Goal: Check status: Check status

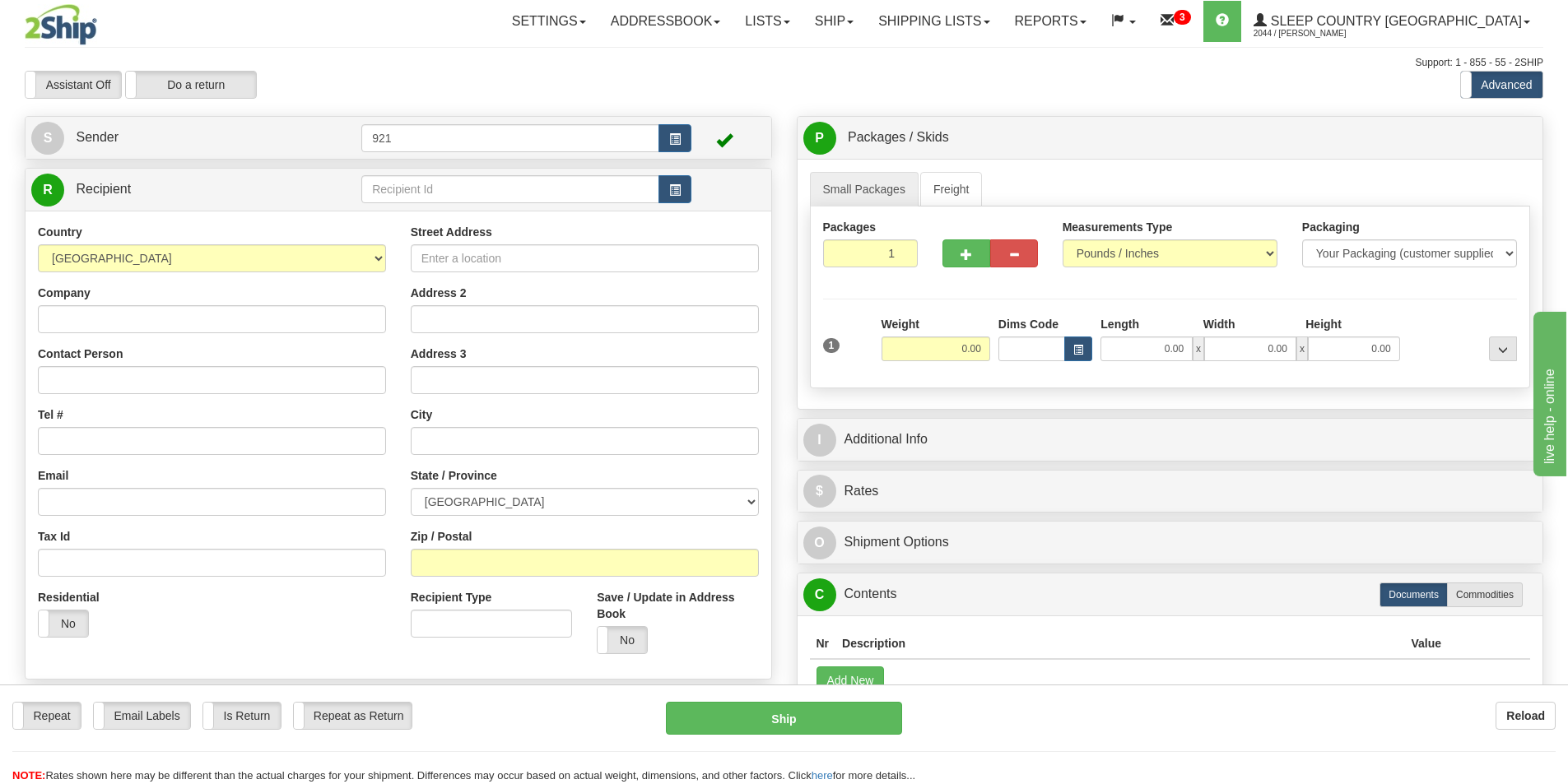
click at [1348, 88] on div "Assistant On Assistant Off Do a return Do a return Previous Next Standard Advan…" at bounding box center [784, 84] width 1544 height 28
click at [1002, 25] on link "Shipping lists" at bounding box center [934, 21] width 136 height 42
click at [986, 75] on span "Search Shipment History" at bounding box center [922, 79] width 128 height 14
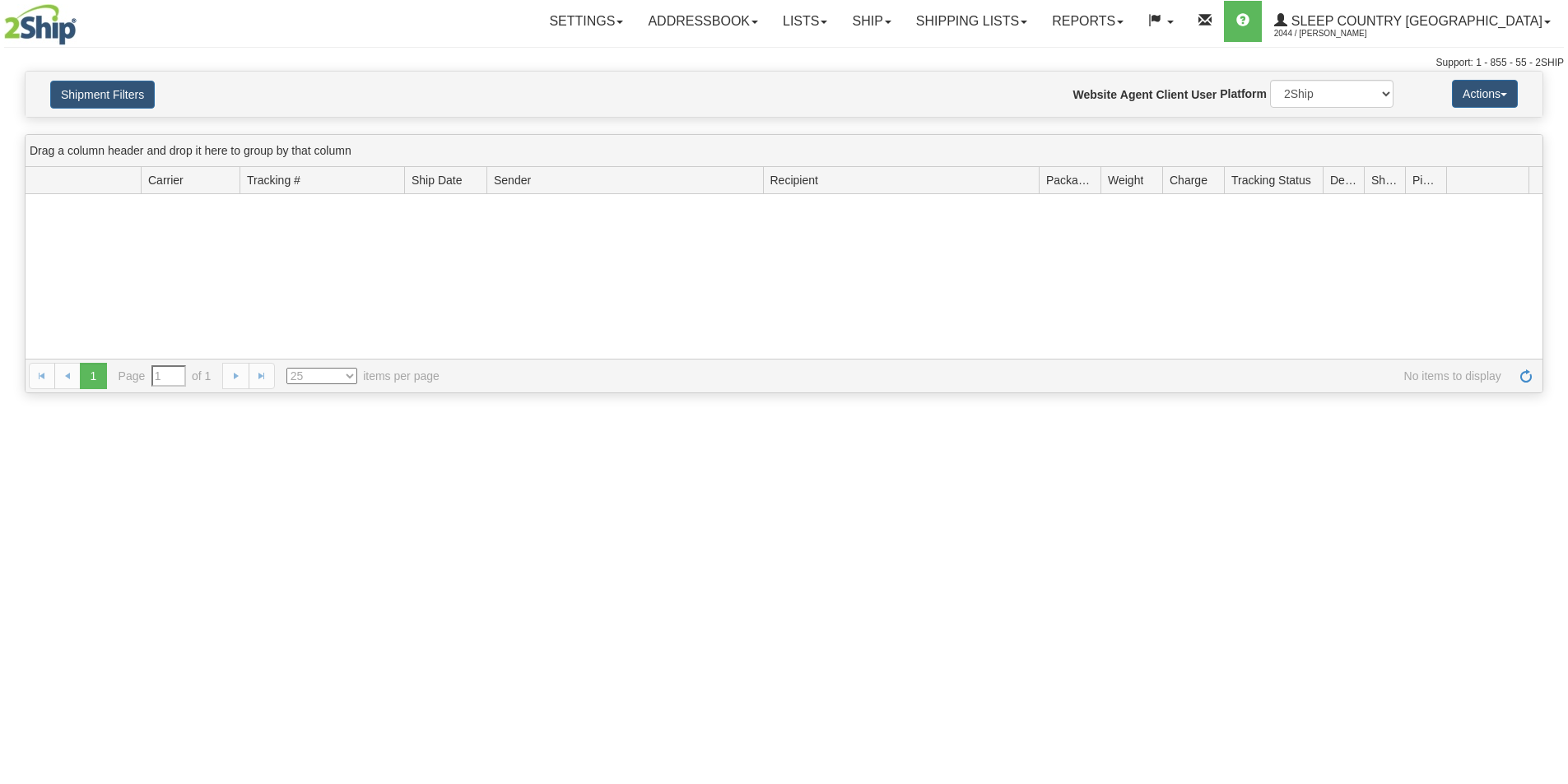
type input "From [DATE] To [DATE]"
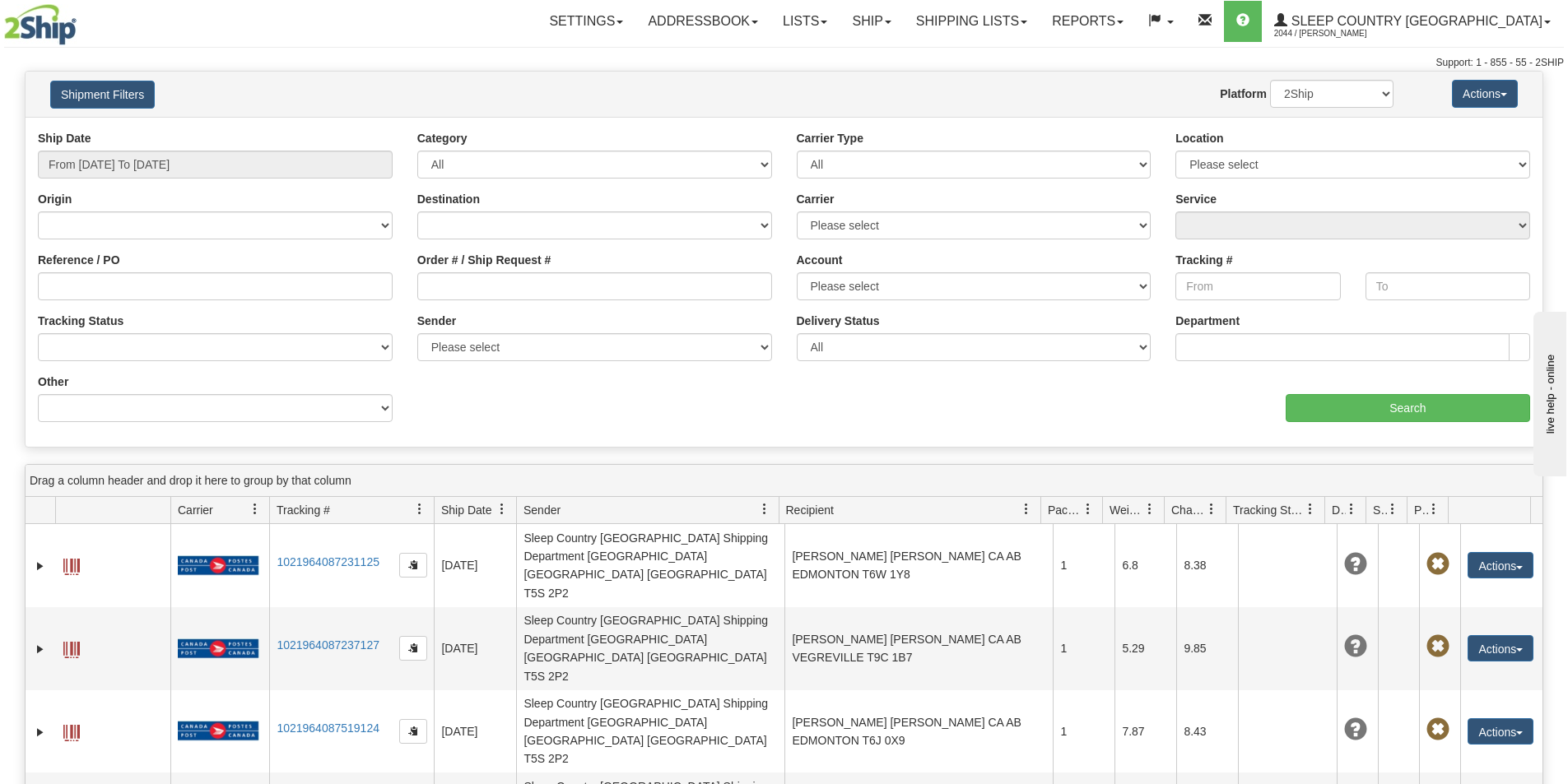
drag, startPoint x: 760, startPoint y: 56, endPoint x: 772, endPoint y: 53, distance: 12.4
click at [760, 55] on div "Toggle navigation Settings Shipping Preferences Fields Preferences New" at bounding box center [784, 35] width 1568 height 71
click at [1035, 31] on link "Shipping lists" at bounding box center [971, 21] width 136 height 42
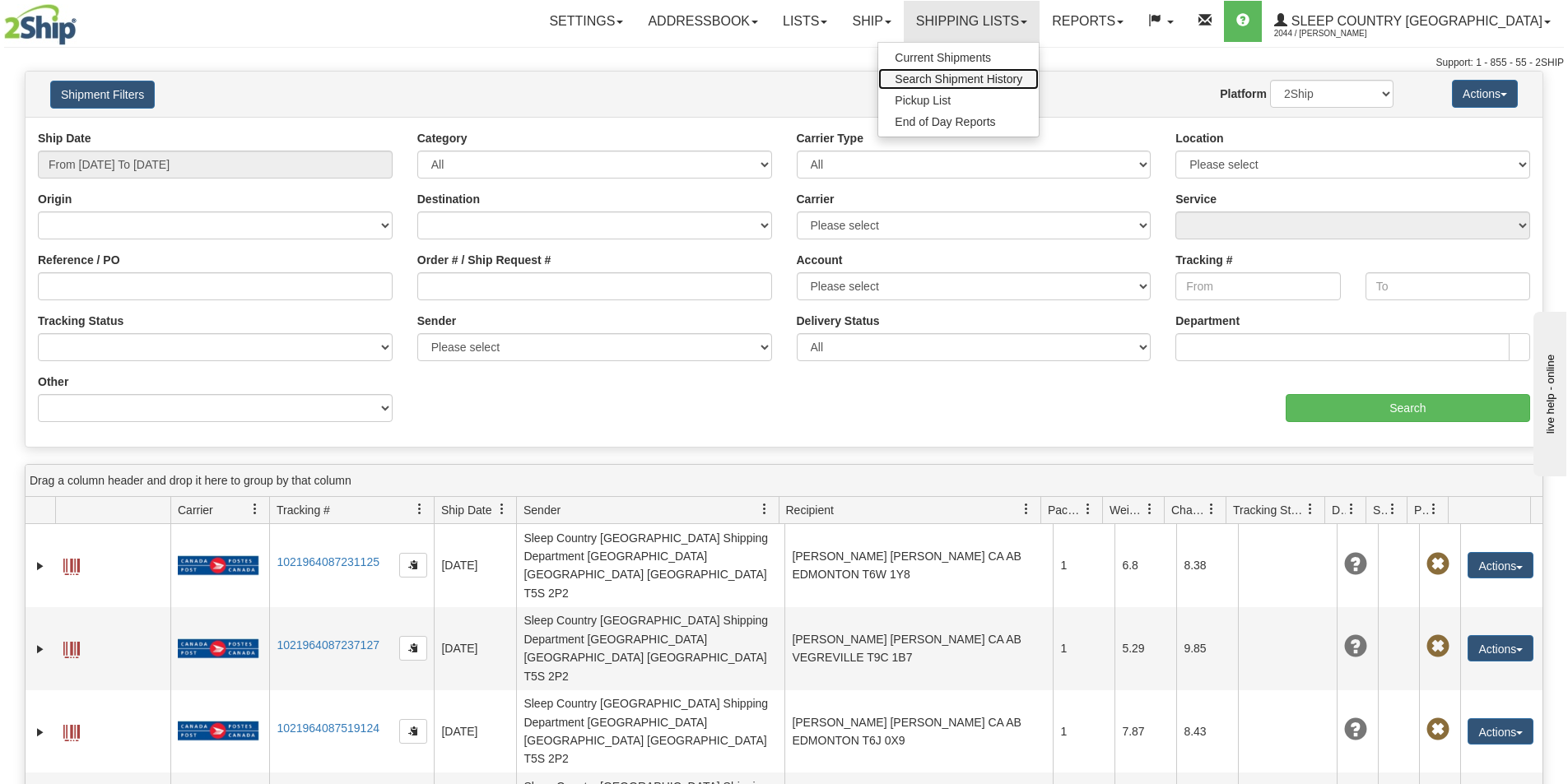
click at [1023, 75] on span "Search Shipment History" at bounding box center [959, 79] width 128 height 14
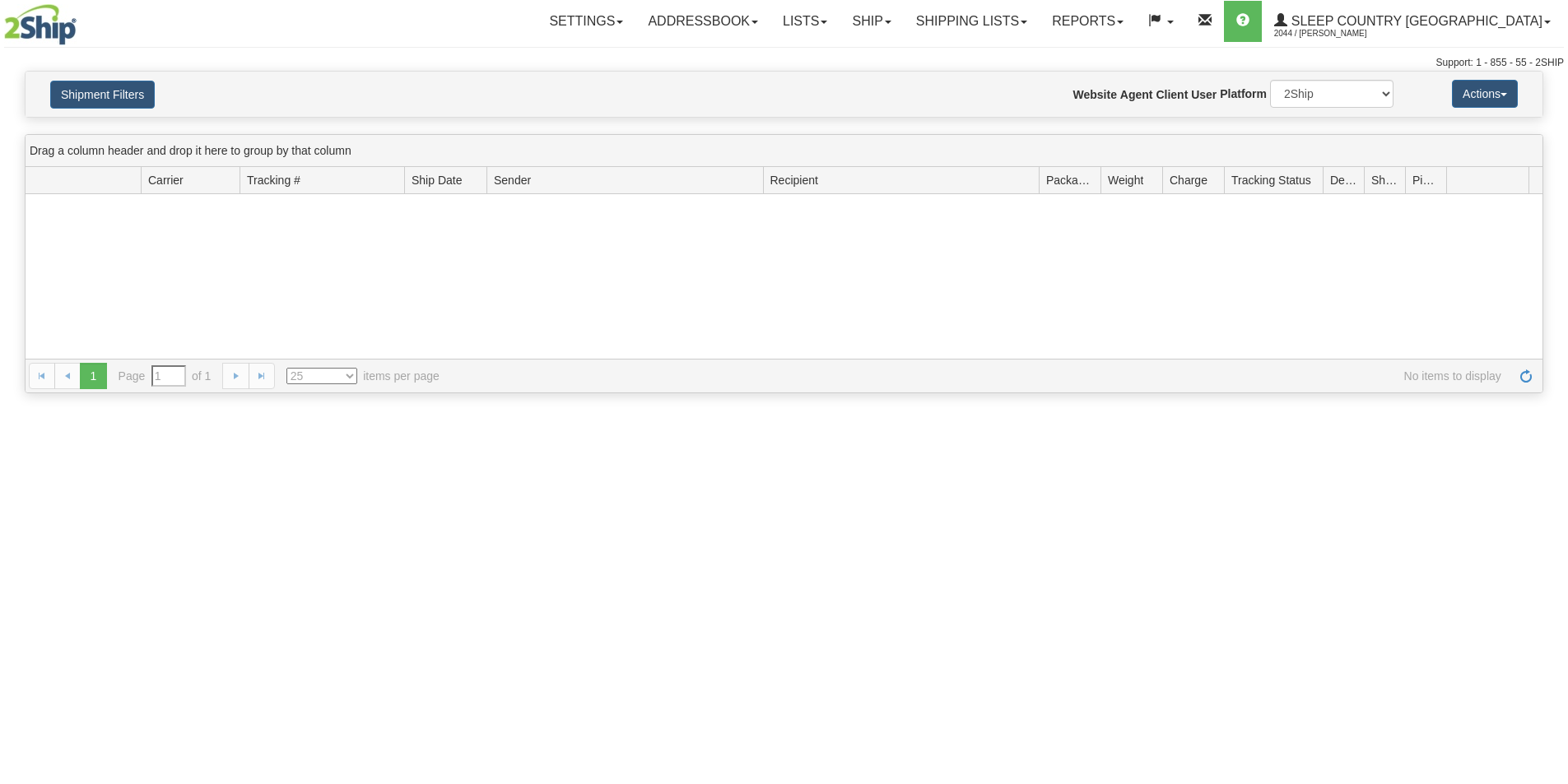
type input "From [DATE] To [DATE]"
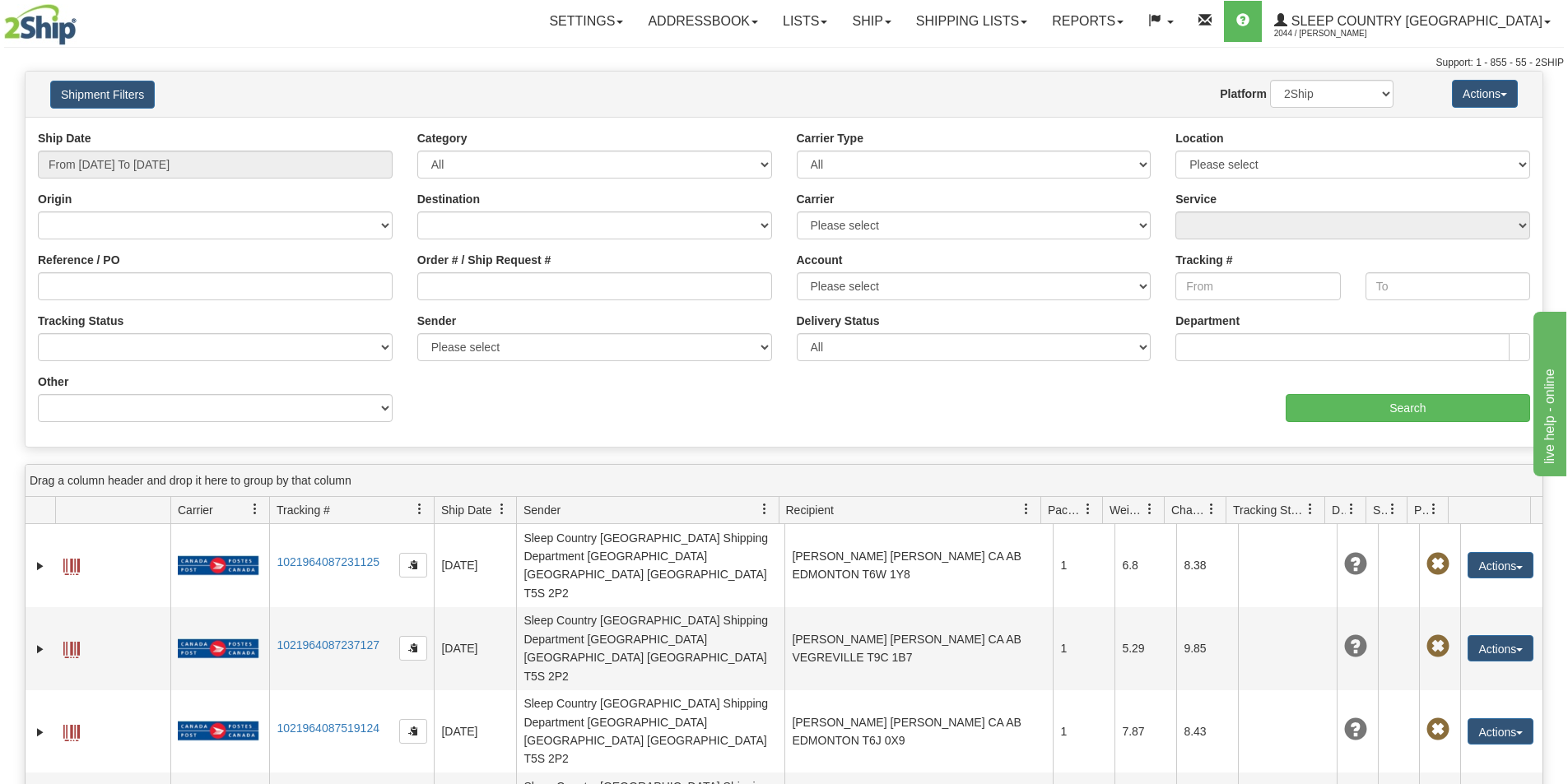
drag, startPoint x: 1381, startPoint y: 126, endPoint x: 1363, endPoint y: 125, distance: 18.0
click at [1381, 126] on div "Ship Date From 09/28/2025 To 09/29/2025 Category All Inbound Outbound Carrier T…" at bounding box center [784, 282] width 1518 height 330
click at [1040, 21] on link "Shipping lists" at bounding box center [971, 21] width 136 height 42
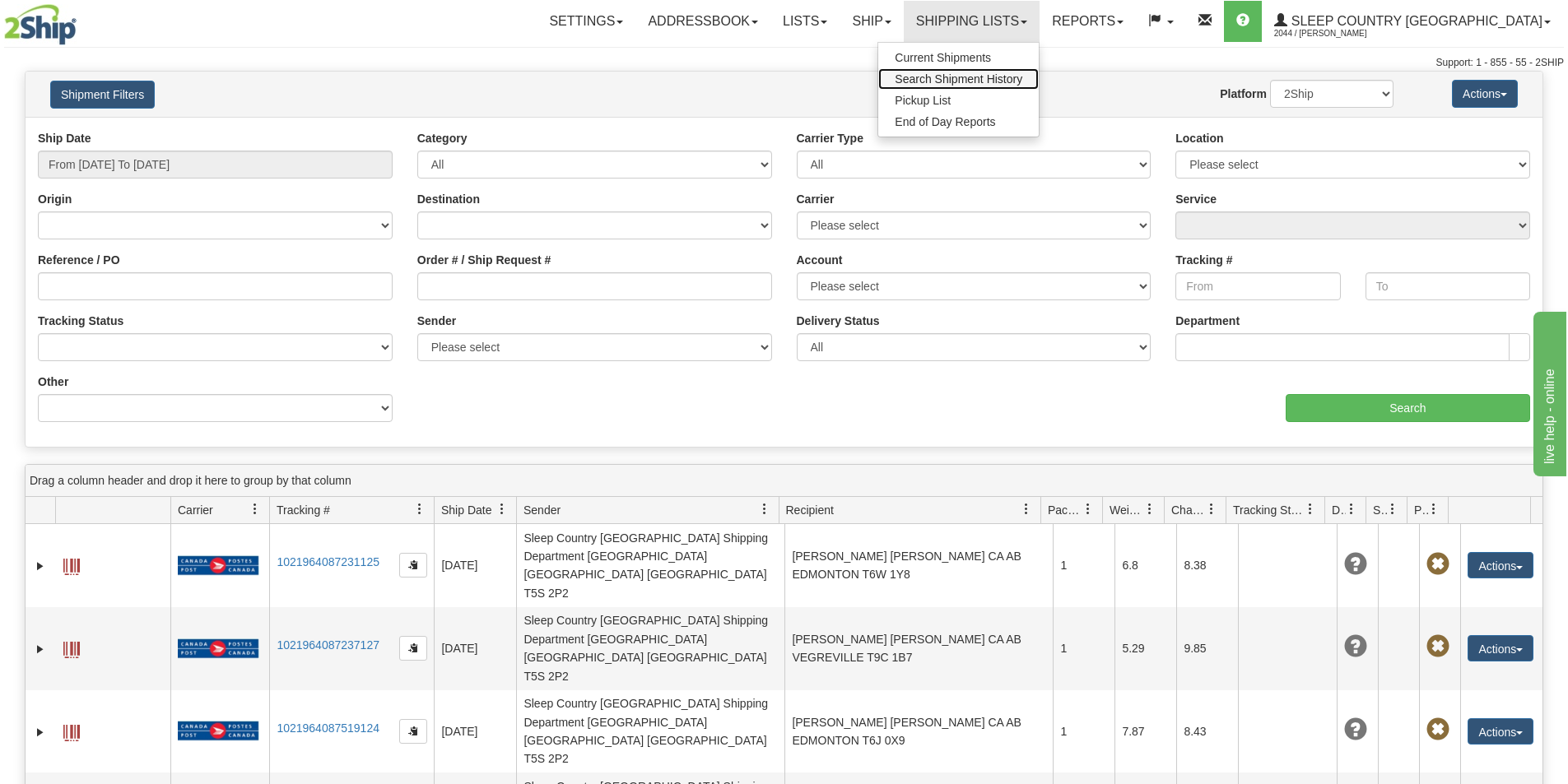
click at [1023, 84] on span "Search Shipment History" at bounding box center [959, 79] width 128 height 14
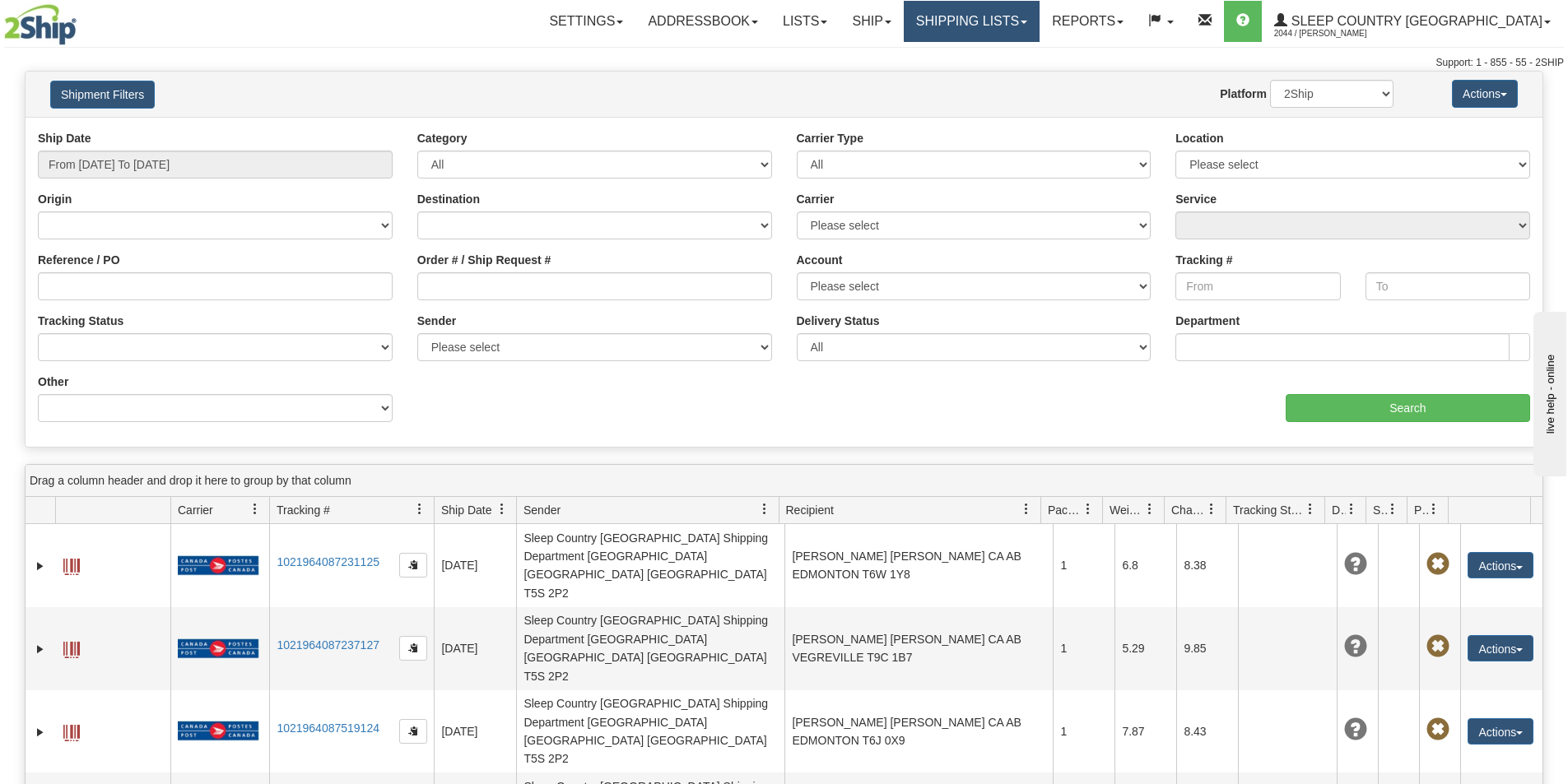
click at [1022, 25] on link "Shipping lists" at bounding box center [971, 21] width 136 height 42
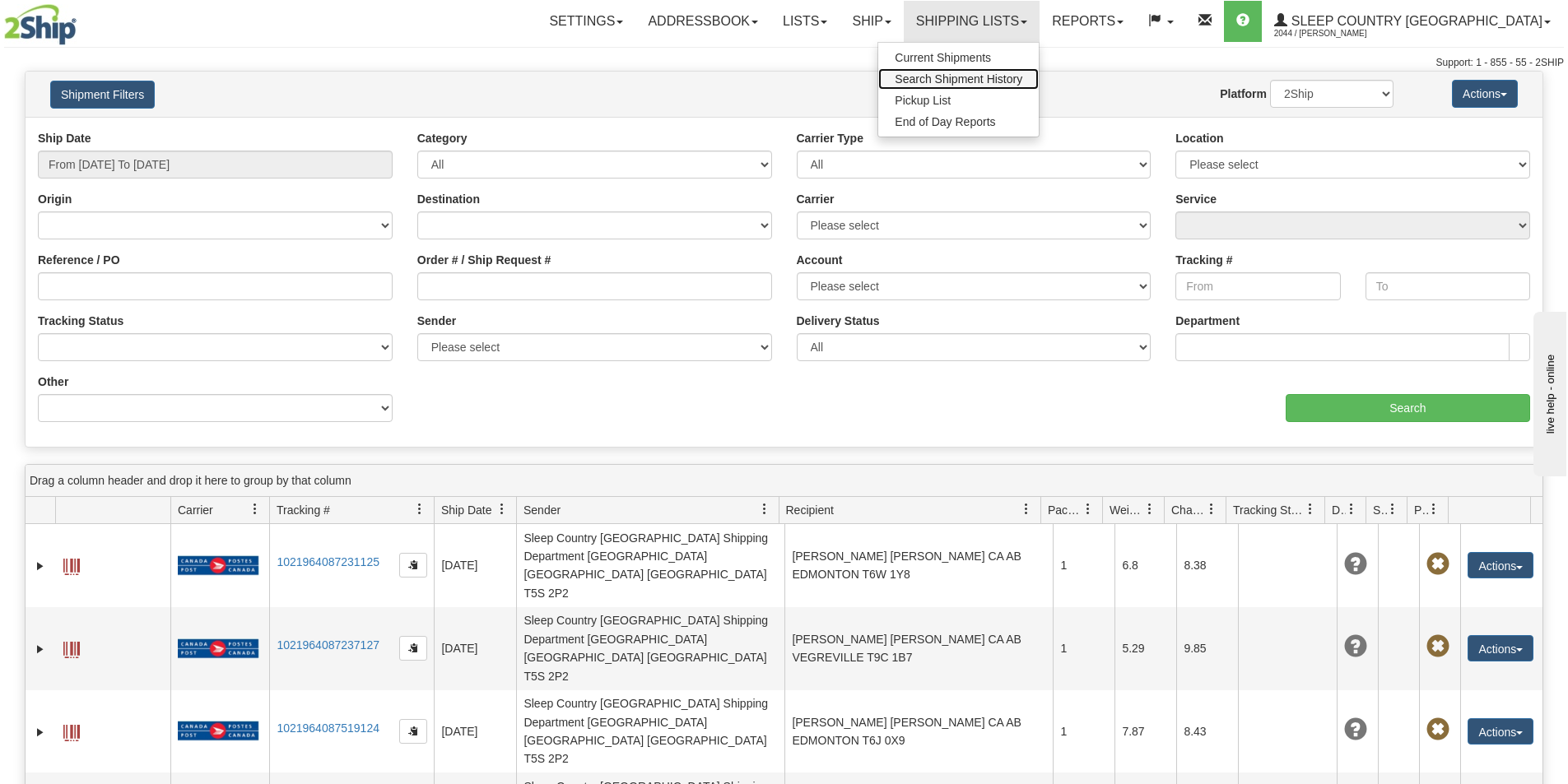
click at [1023, 75] on span "Search Shipment History" at bounding box center [959, 79] width 128 height 14
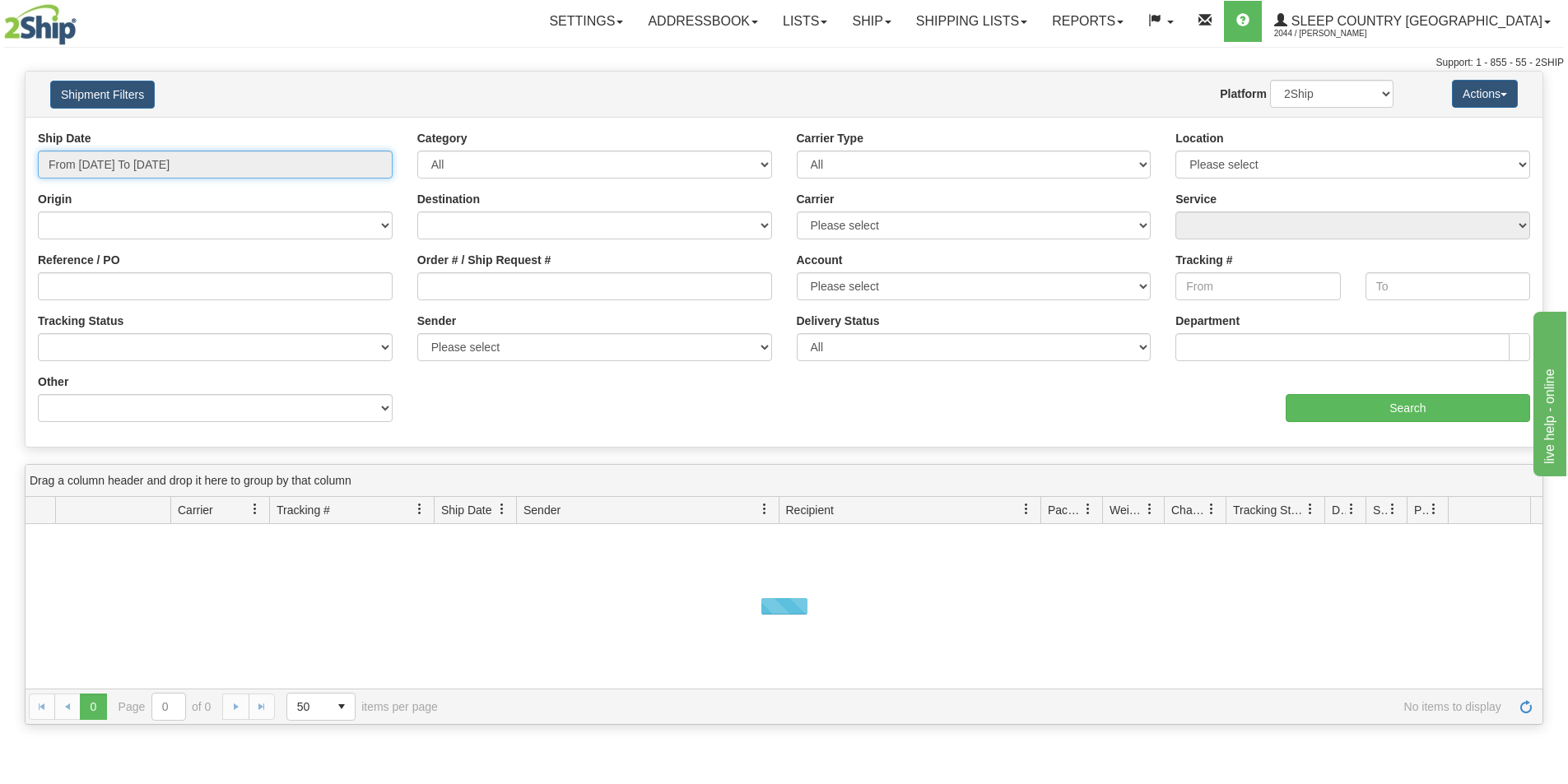
click at [228, 151] on input "From [DATE] To [DATE]" at bounding box center [215, 165] width 354 height 28
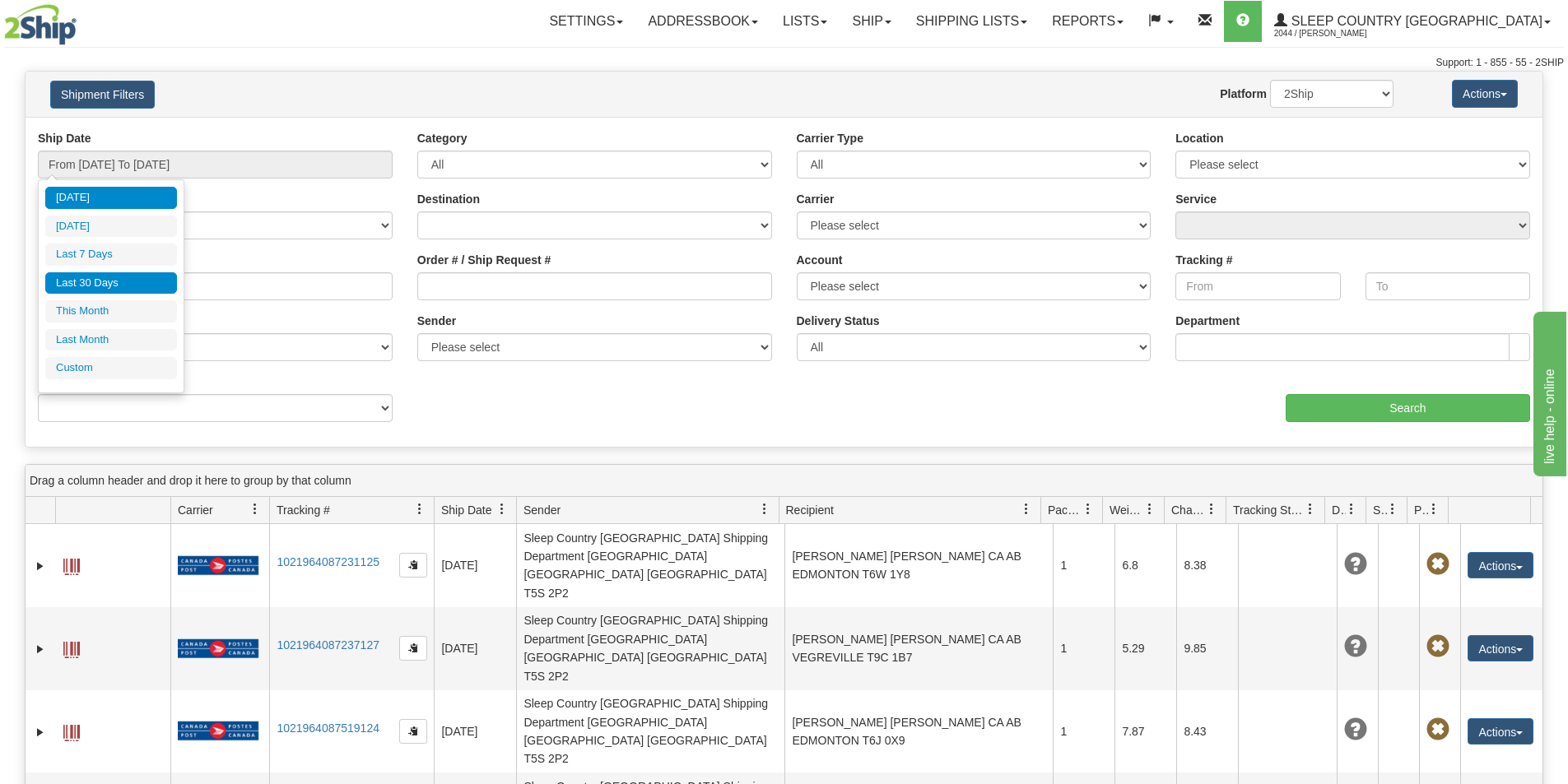
click at [126, 281] on li "Last 30 Days" at bounding box center [111, 283] width 132 height 22
type input "From [DATE] To [DATE]"
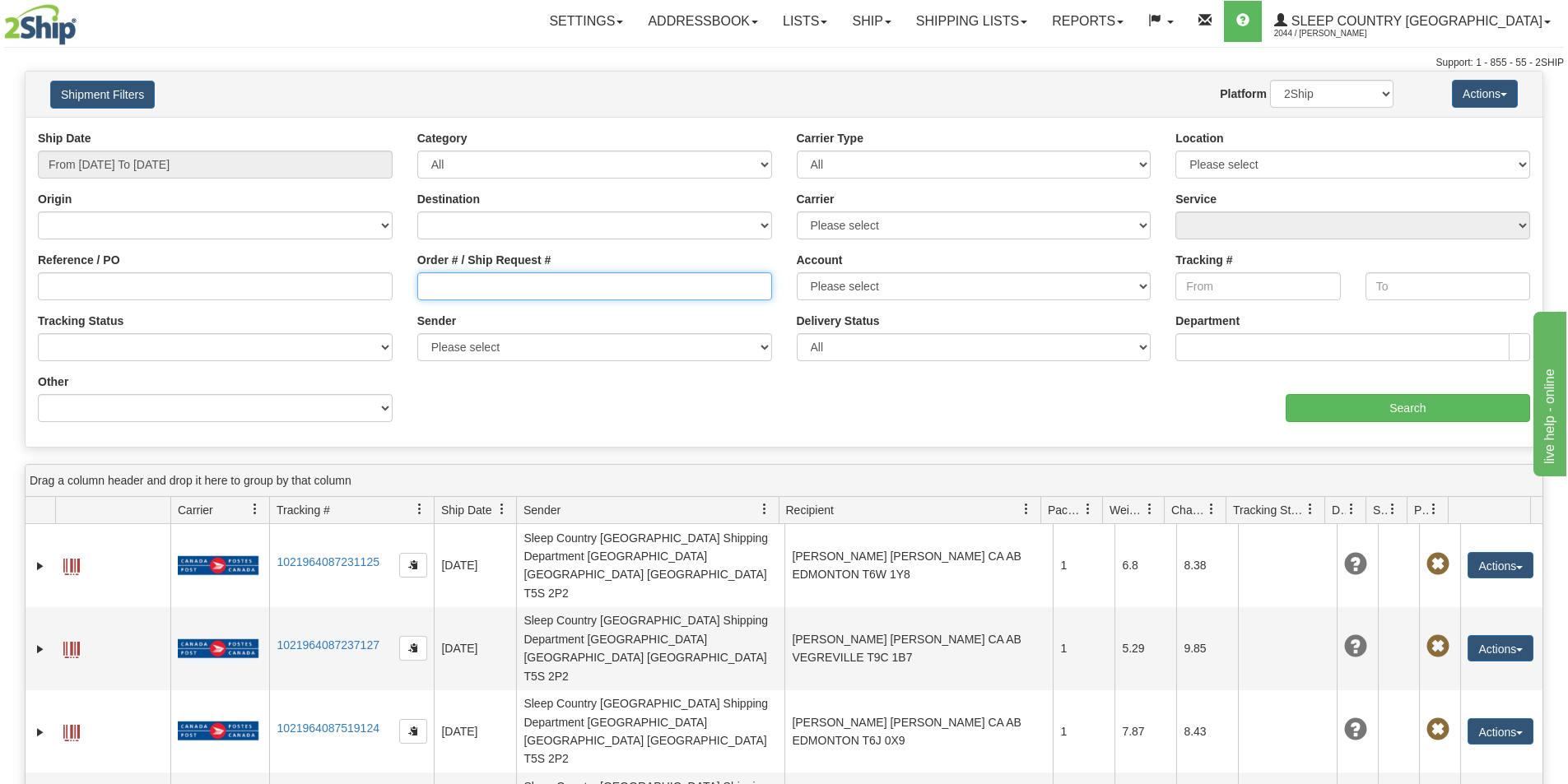
click at [519, 285] on input "Order # / Ship Request #" at bounding box center [595, 286] width 354 height 28
paste input "9000I124829"
type input "9000I124829"
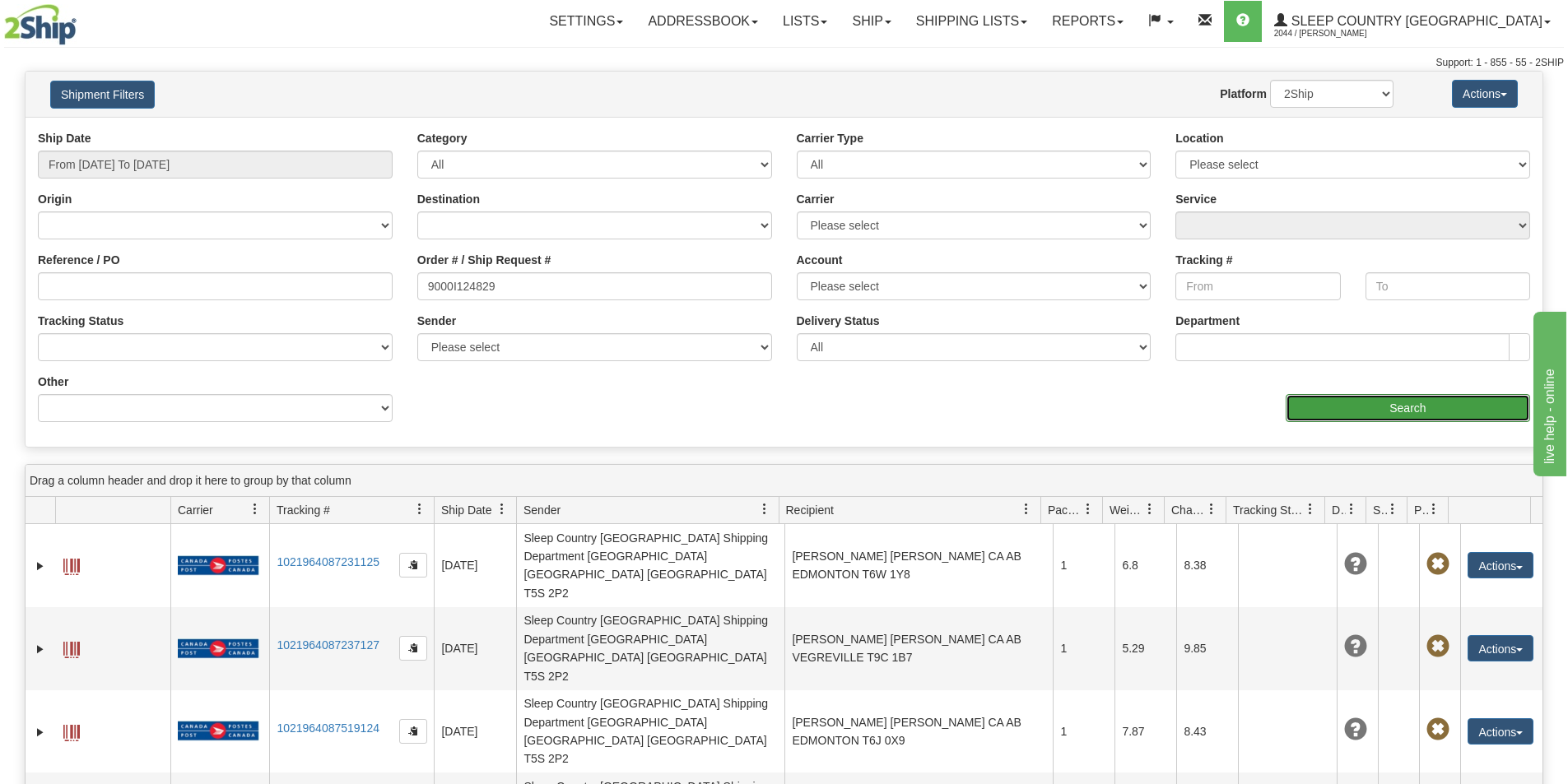
click at [1403, 403] on input "Search" at bounding box center [1408, 407] width 244 height 28
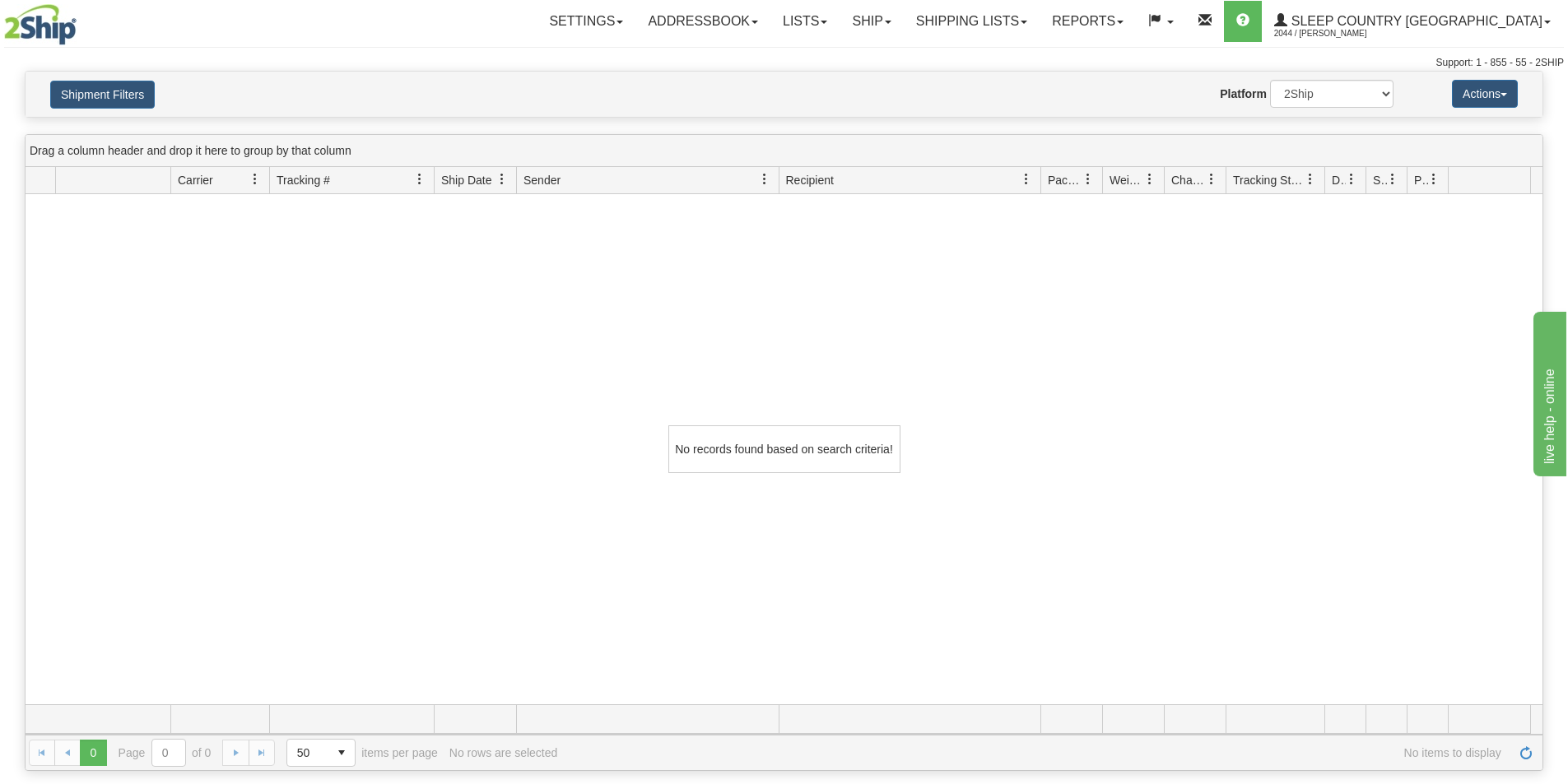
click at [738, 44] on div "Toggle navigation Settings Shipping Preferences Fields Preferences New" at bounding box center [784, 35] width 1568 height 71
click at [1008, 67] on div "Support: 1 - 855 - 55 - 2SHIP" at bounding box center [784, 63] width 1560 height 14
